Goal: Navigation & Orientation: Find specific page/section

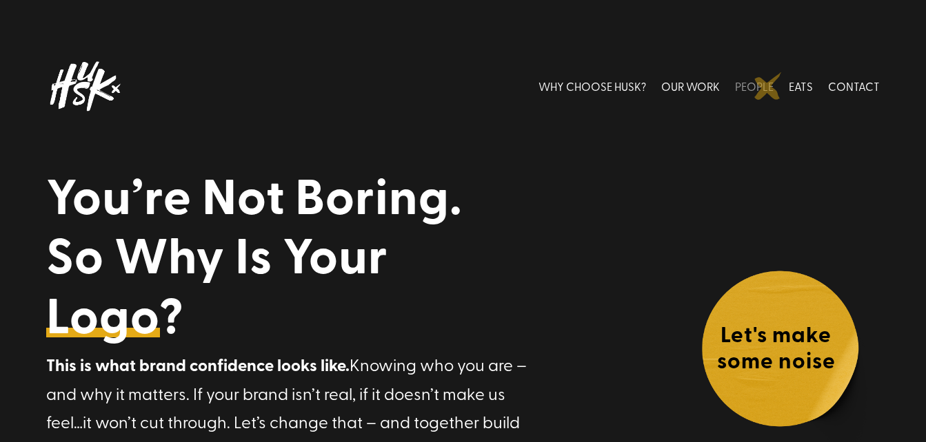
click at [768, 86] on link "PEOPLE" at bounding box center [754, 86] width 39 height 61
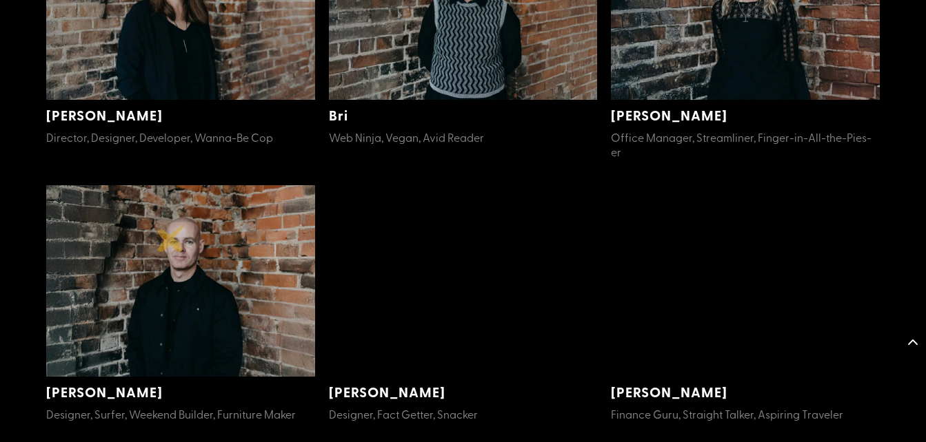
scroll to position [496, 0]
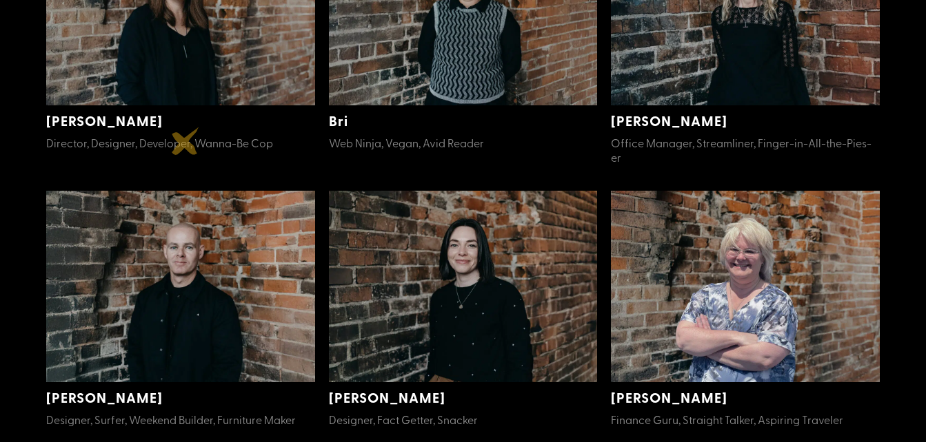
click at [185, 141] on span "Director, Designer, Developer, Wanna-Be Cop" at bounding box center [159, 142] width 227 height 15
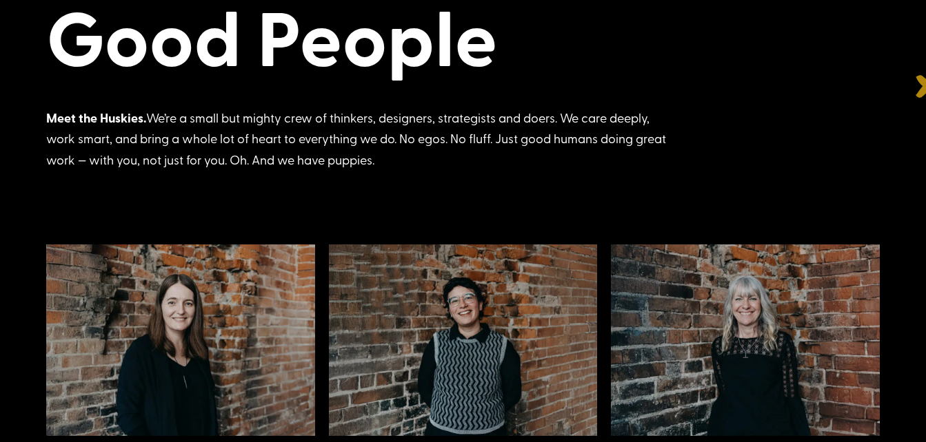
scroll to position [0, 0]
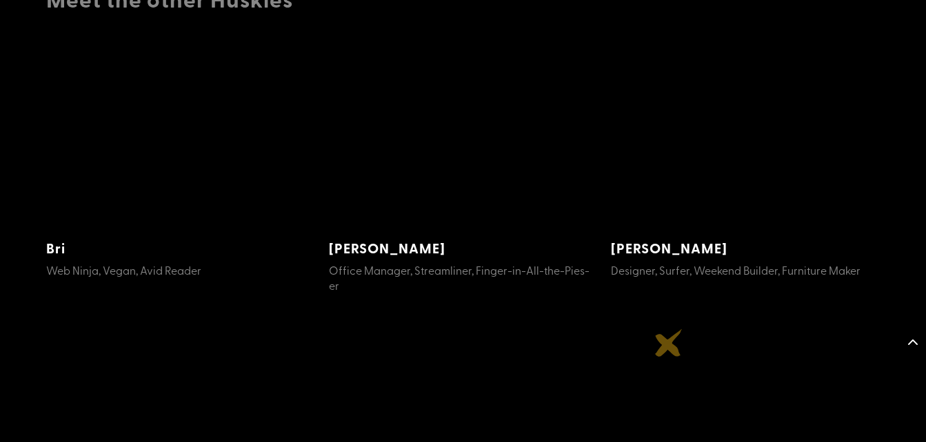
scroll to position [1599, 0]
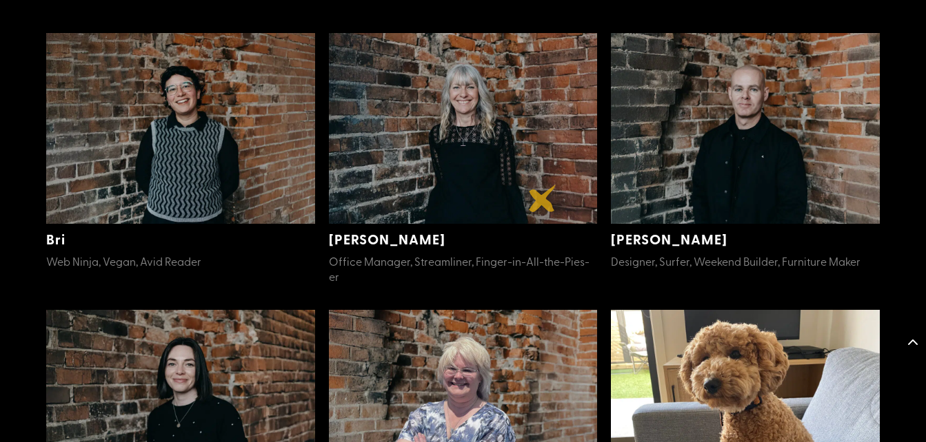
click at [542, 198] on img at bounding box center [463, 129] width 269 height 192
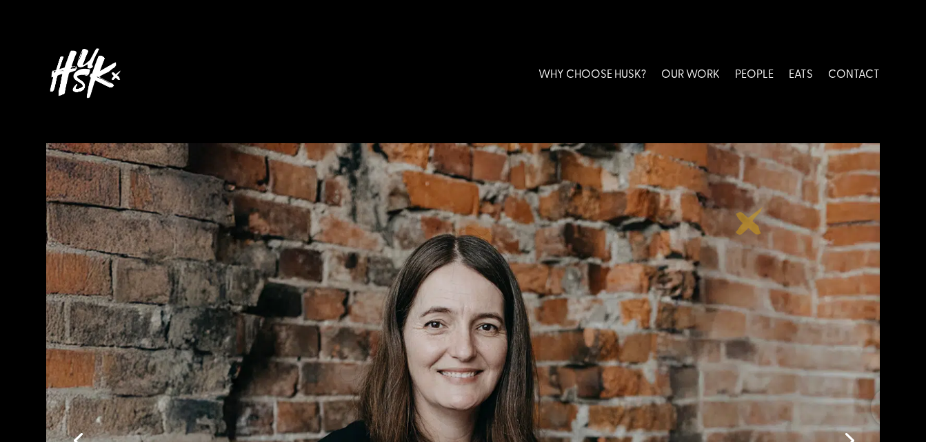
scroll to position [0, 0]
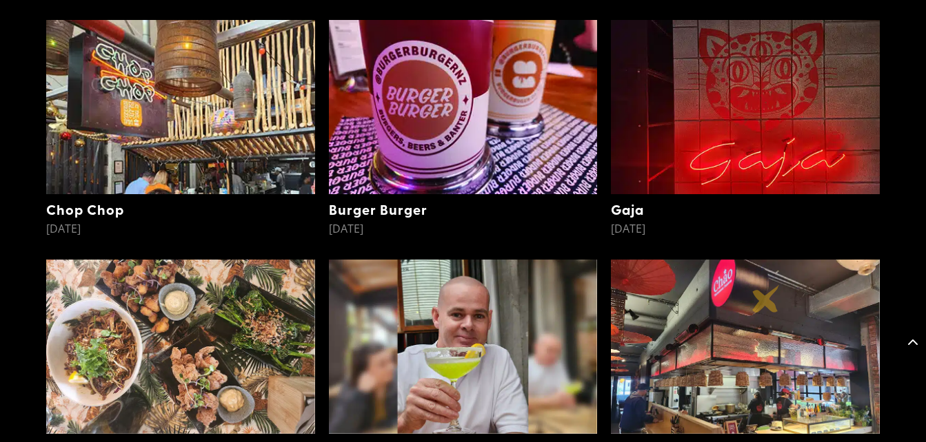
scroll to position [2867, 0]
